Goal: Information Seeking & Learning: Learn about a topic

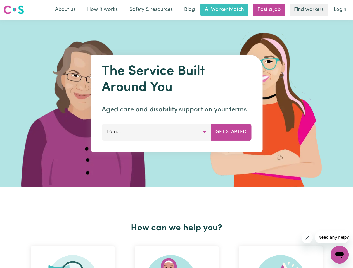
click at [67, 10] on button "About us" at bounding box center [67, 10] width 32 height 12
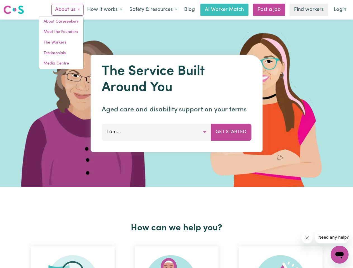
click at [104, 10] on button "How it works" at bounding box center [105, 10] width 42 height 12
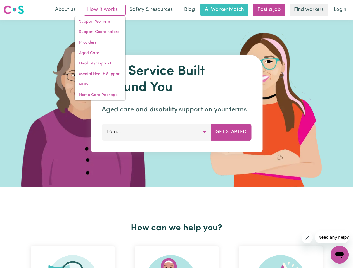
click at [153, 10] on button "Safety & resources" at bounding box center [153, 10] width 55 height 12
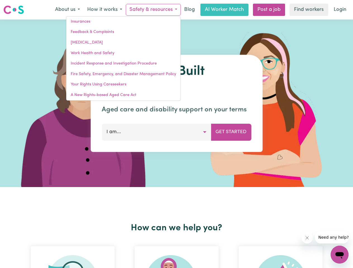
click at [156, 132] on button "I am..." at bounding box center [156, 132] width 109 height 17
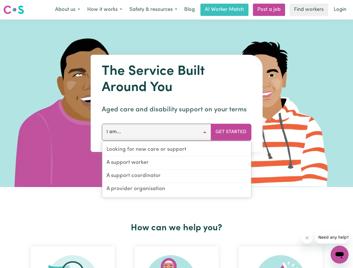
click at [231, 132] on button "Get Started" at bounding box center [231, 132] width 41 height 17
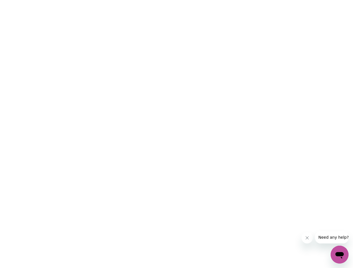
click at [177, 0] on html at bounding box center [176, 0] width 353 height 0
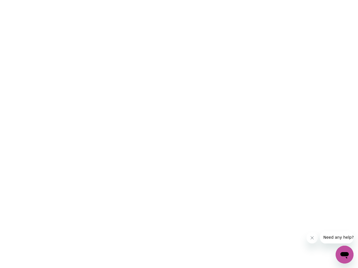
click at [281, 0] on html at bounding box center [179, 0] width 358 height 0
click at [307, 238] on button "Close message from company" at bounding box center [311, 238] width 11 height 11
click at [332, 238] on span "Need any help?" at bounding box center [338, 237] width 30 height 4
